Goal: Task Accomplishment & Management: Manage account settings

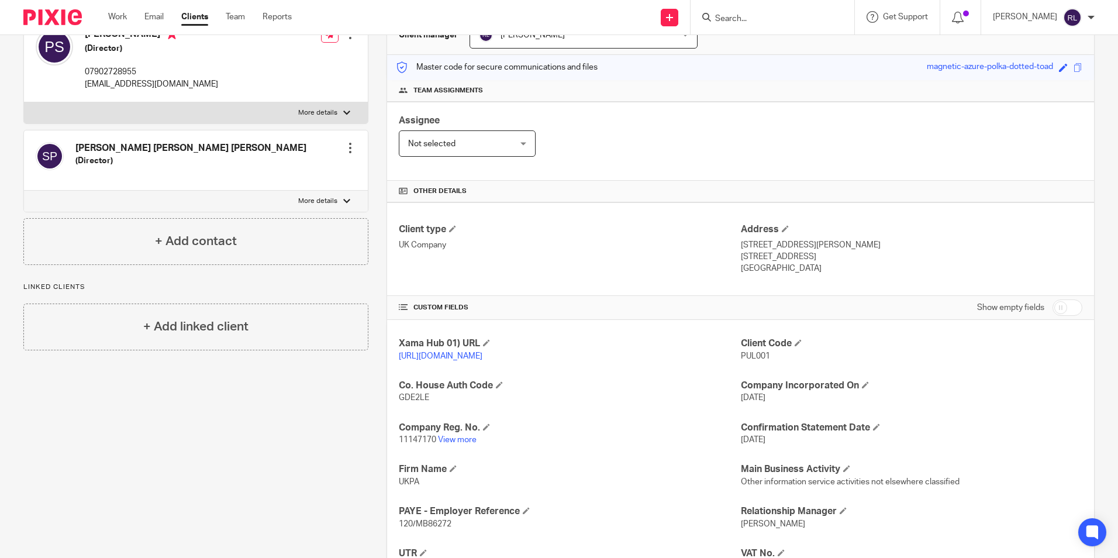
scroll to position [281, 0]
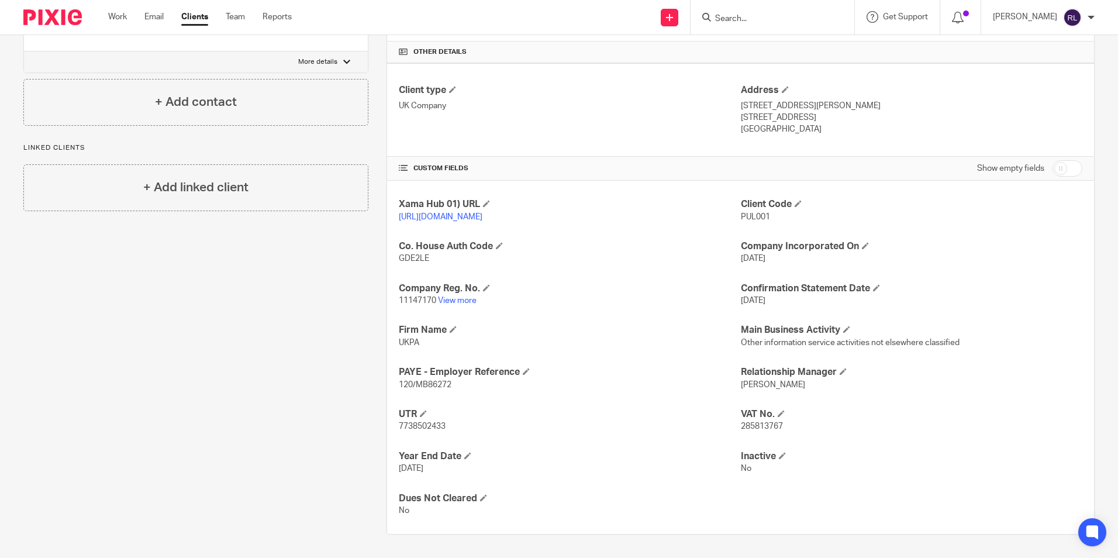
click at [739, 19] on input "Search" at bounding box center [766, 19] width 105 height 11
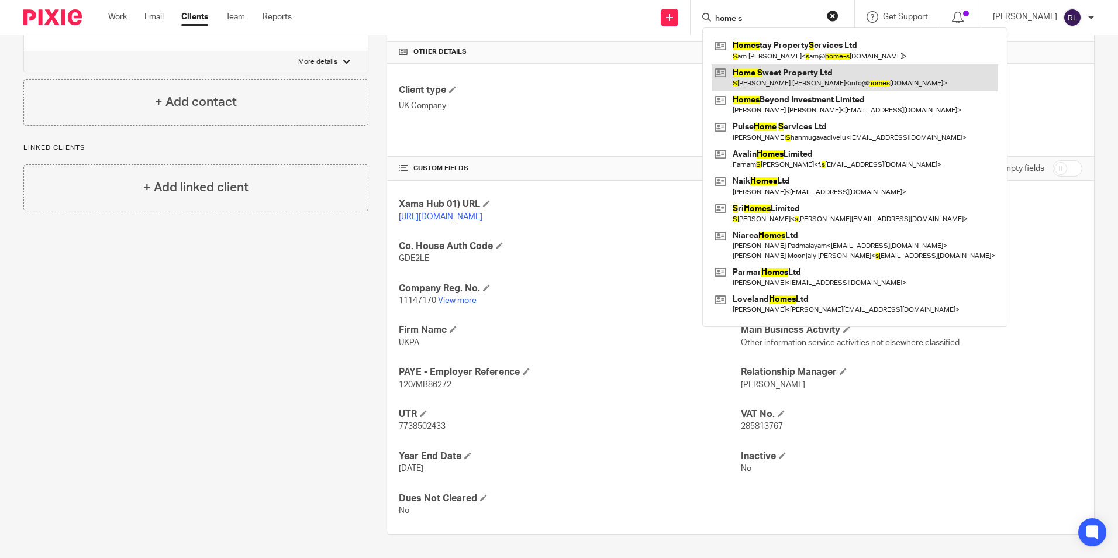
type input "home s"
click at [831, 75] on link at bounding box center [854, 77] width 286 height 27
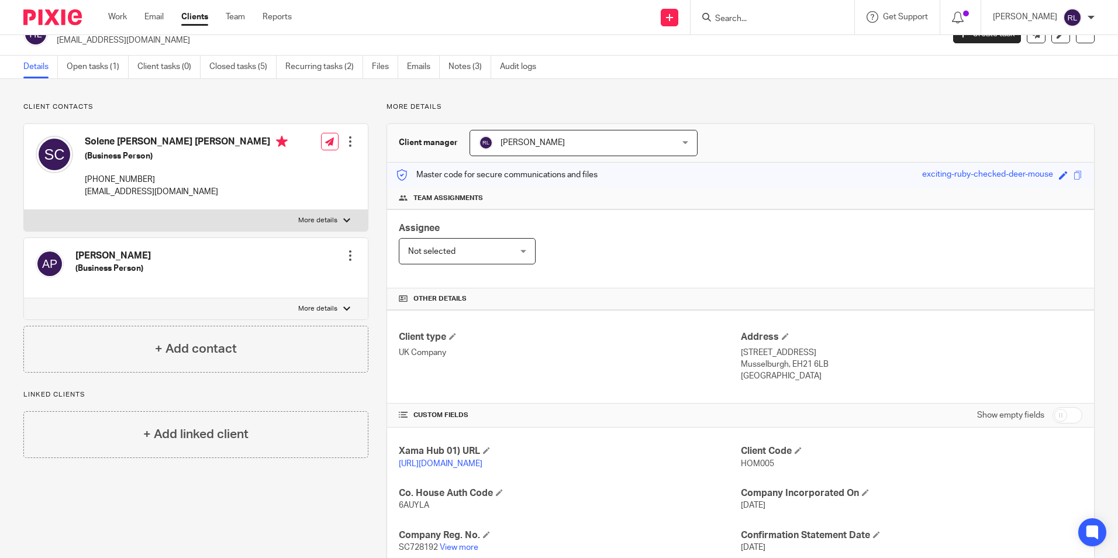
scroll to position [22, 0]
click at [106, 71] on link "Open tasks (1)" at bounding box center [98, 67] width 62 height 23
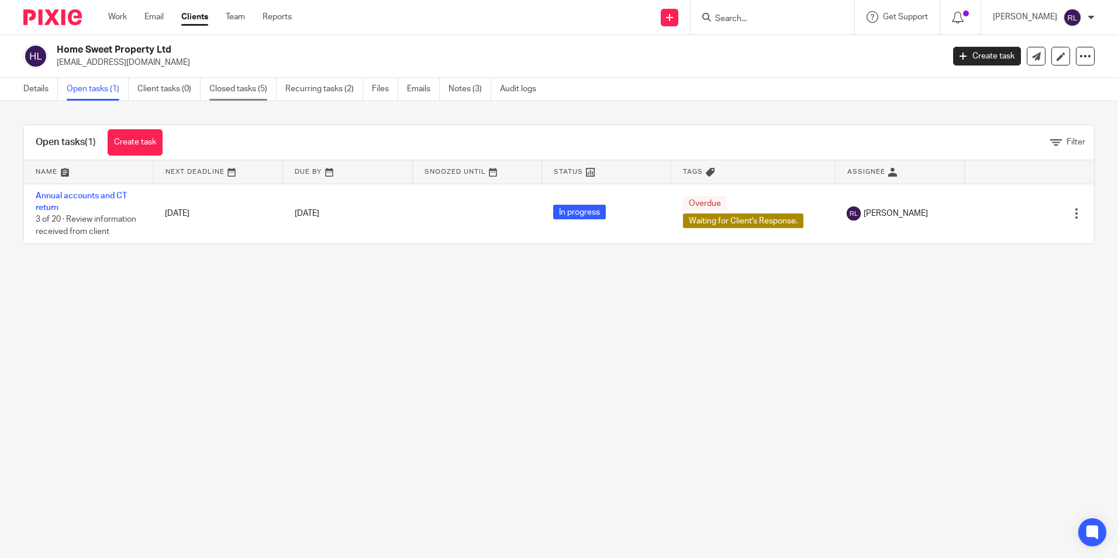
click at [268, 96] on link "Closed tasks (5)" at bounding box center [242, 89] width 67 height 23
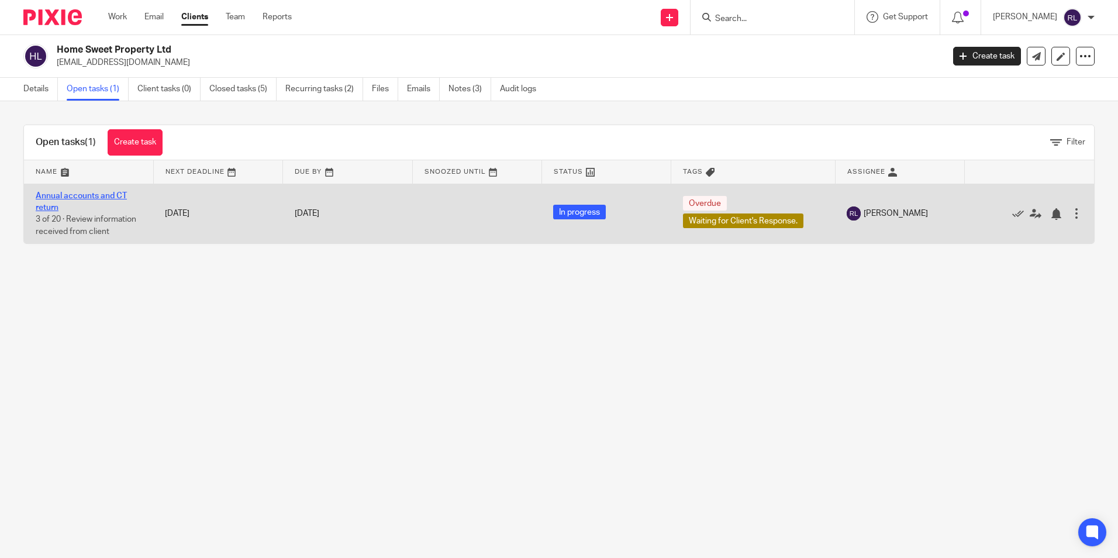
click at [113, 192] on link "Annual accounts and CT return" at bounding box center [81, 202] width 91 height 20
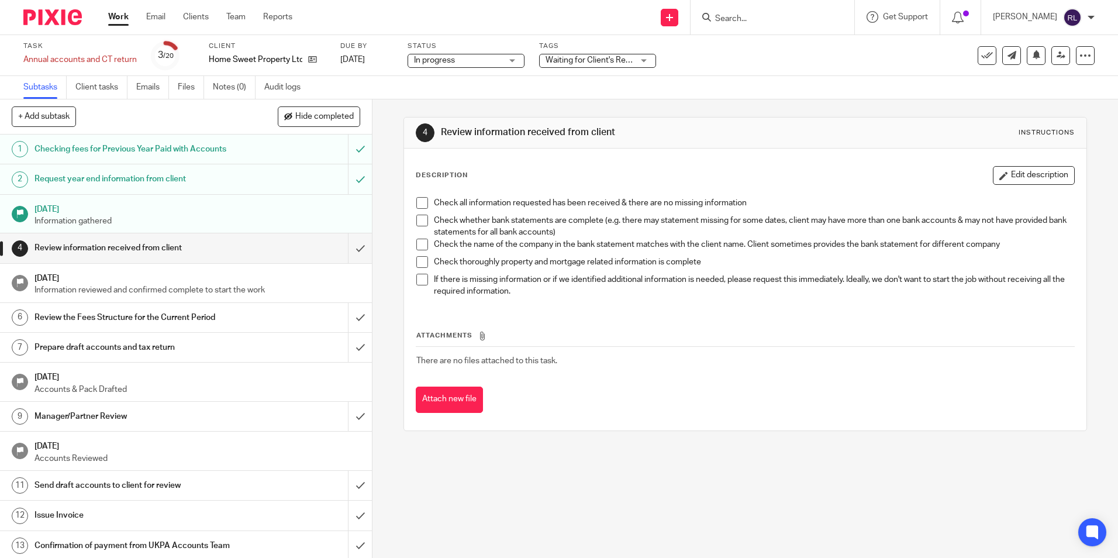
click at [116, 16] on link "Work" at bounding box center [118, 17] width 20 height 12
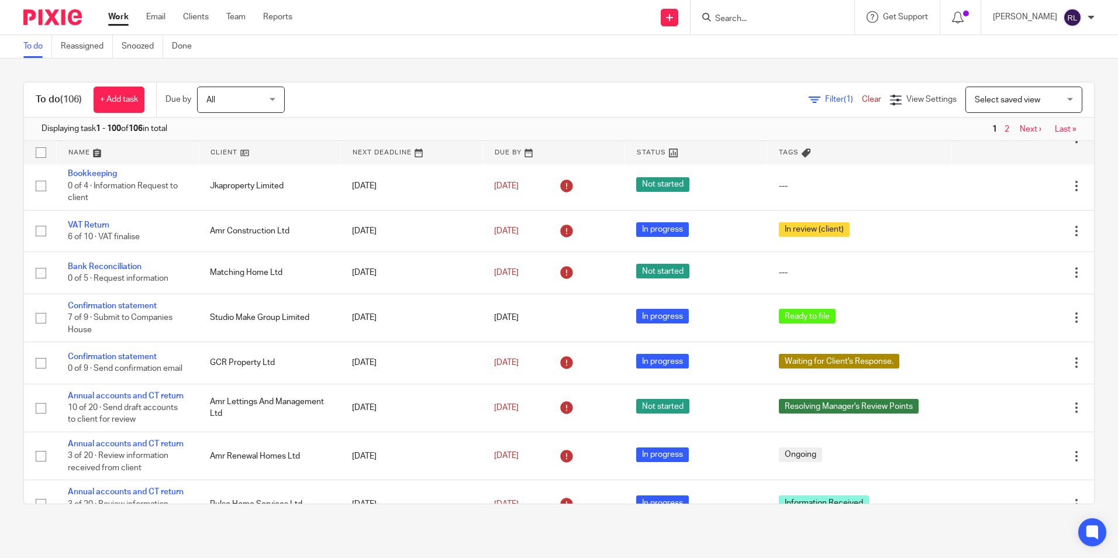
scroll to position [468, 0]
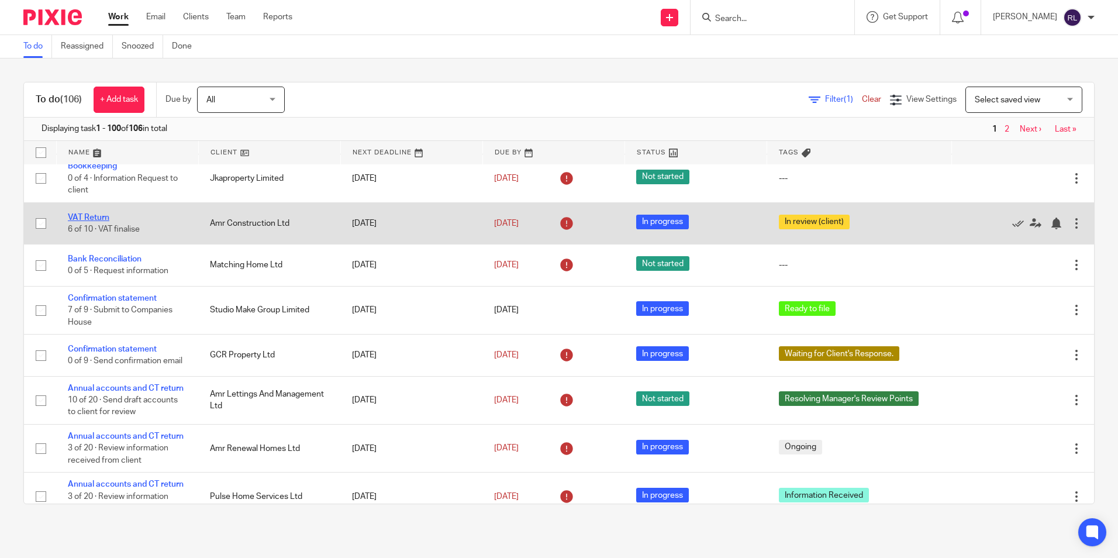
click at [91, 222] on link "VAT Return" at bounding box center [89, 217] width 42 height 8
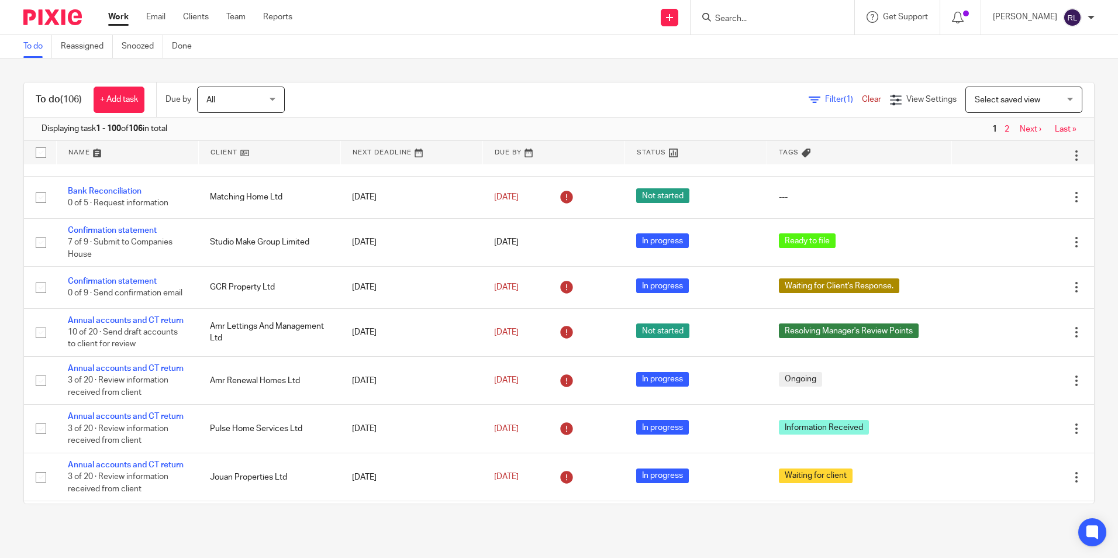
scroll to position [585, 0]
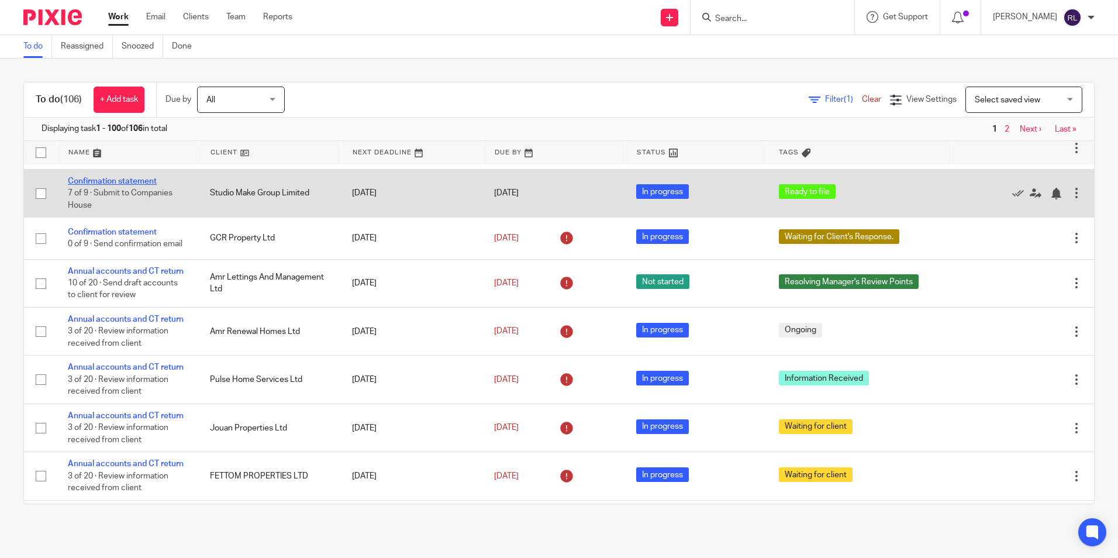
click at [148, 185] on link "Confirmation statement" at bounding box center [112, 181] width 89 height 8
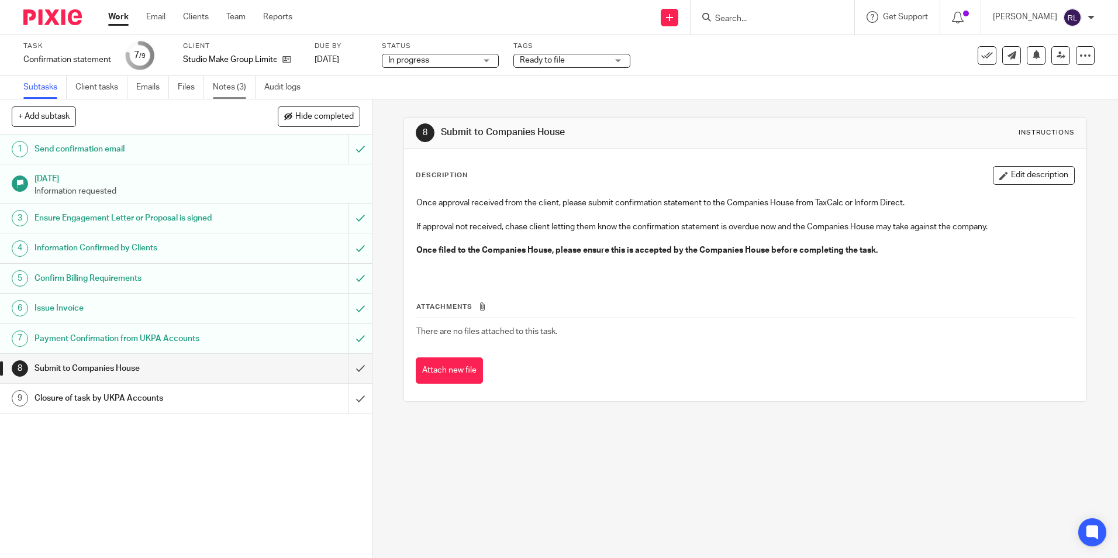
click at [231, 84] on link "Notes (3)" at bounding box center [234, 87] width 43 height 23
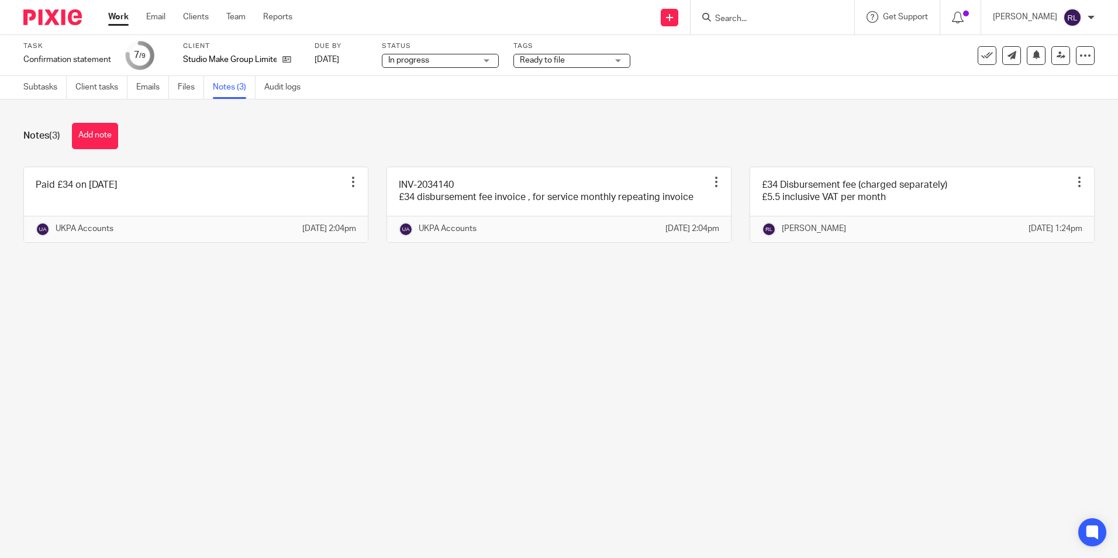
click at [278, 148] on div "Notes (3) Add note" at bounding box center [558, 136] width 1071 height 26
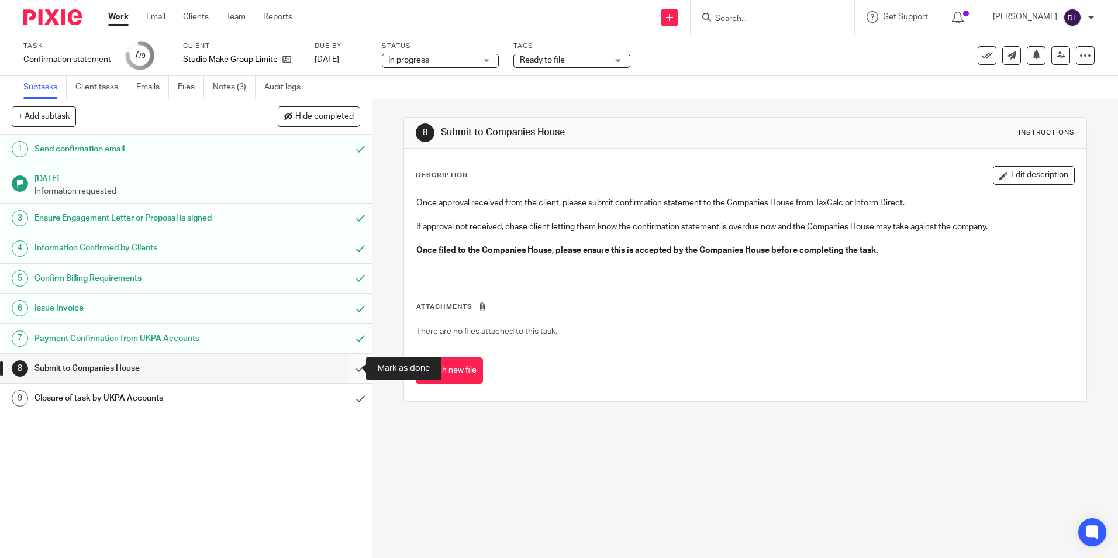
click at [350, 371] on input "submit" at bounding box center [186, 368] width 372 height 29
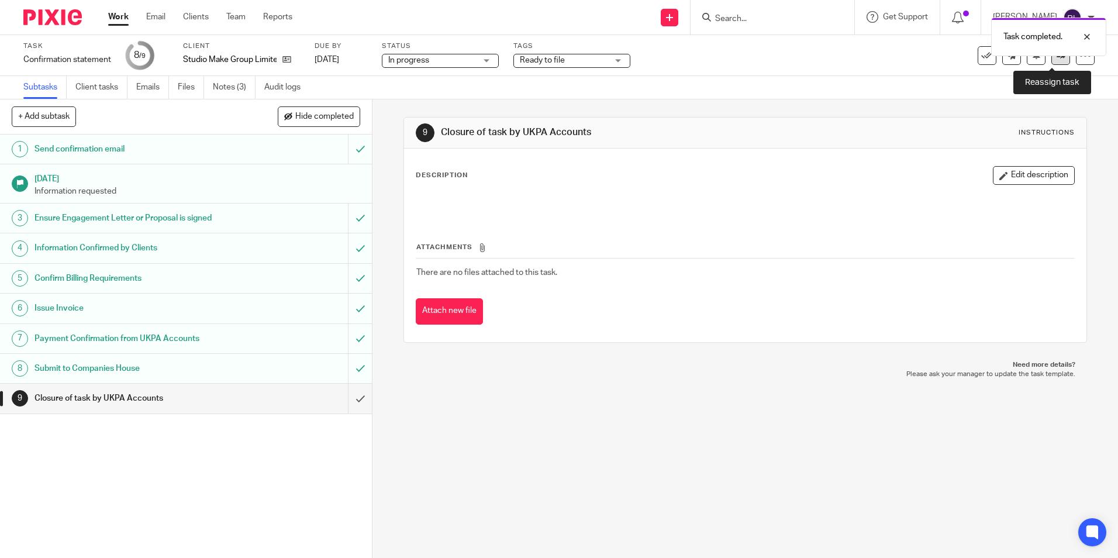
click at [1051, 61] on link at bounding box center [1060, 55] width 19 height 19
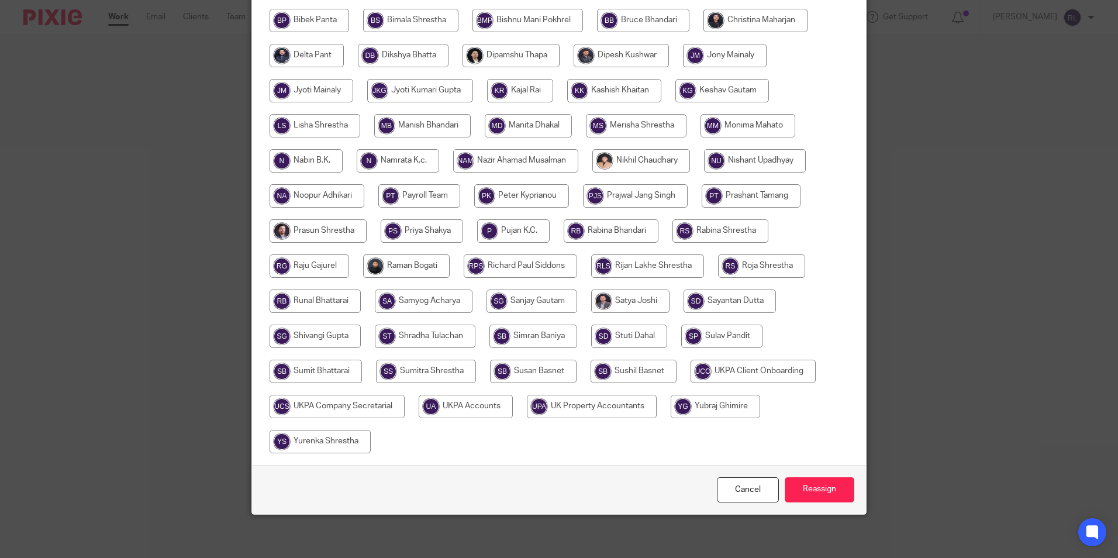
scroll to position [312, 0]
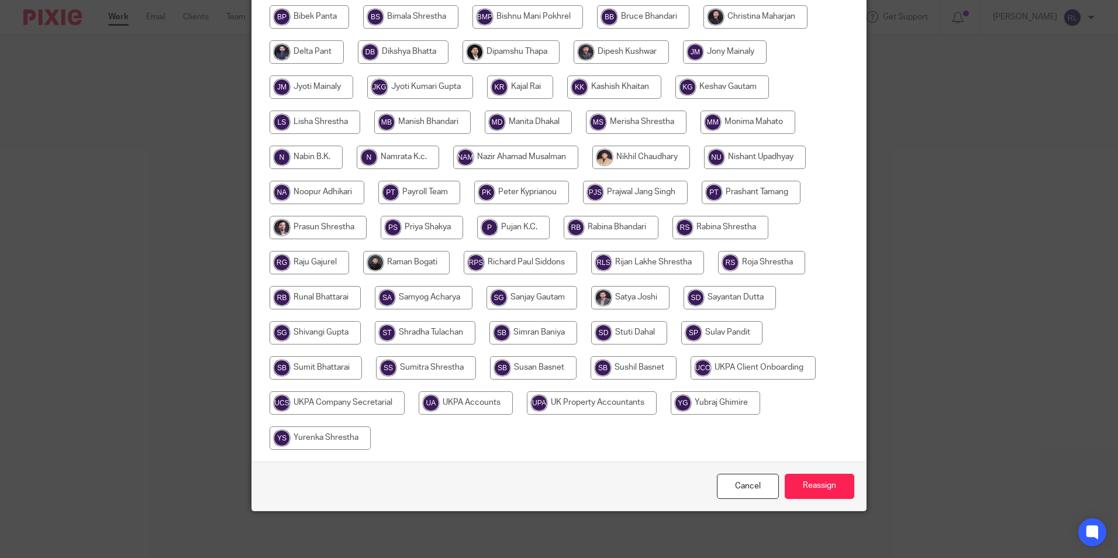
click at [452, 399] on input "radio" at bounding box center [466, 402] width 94 height 23
radio input "true"
click at [784, 481] on input "Reassign" at bounding box center [819, 486] width 70 height 25
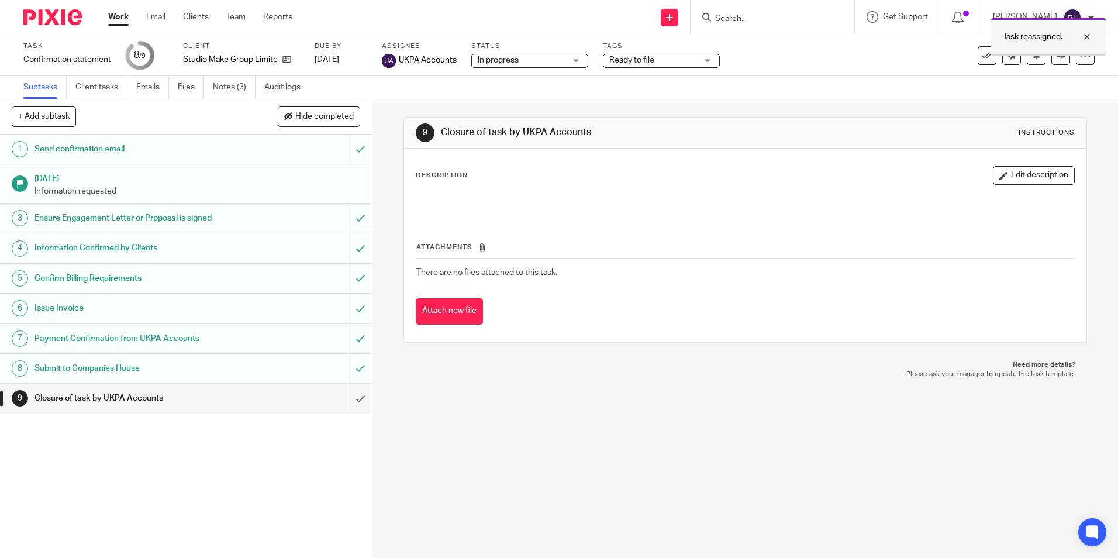
click at [1086, 38] on div at bounding box center [1078, 37] width 32 height 14
click at [118, 19] on link "Work" at bounding box center [118, 17] width 20 height 12
